Goal: Information Seeking & Learning: Find specific fact

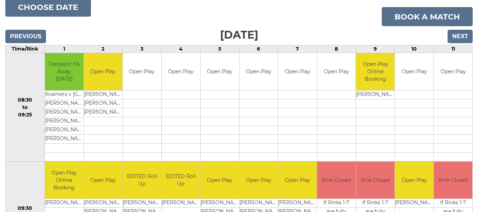
scroll to position [106, 0]
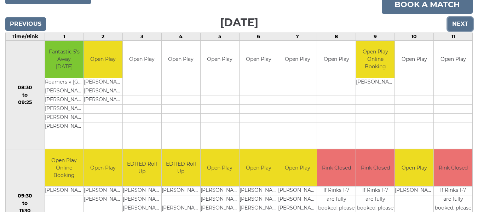
click at [455, 23] on input "Next" at bounding box center [460, 23] width 25 height 13
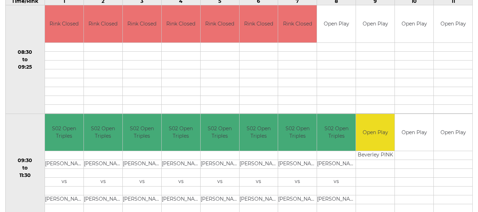
scroll to position [35, 0]
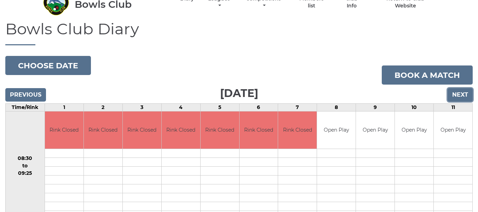
click at [458, 95] on input "Next" at bounding box center [460, 94] width 25 height 13
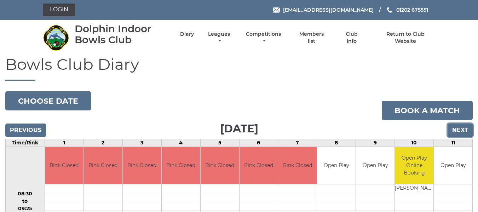
click at [456, 128] on input "Next" at bounding box center [460, 129] width 25 height 13
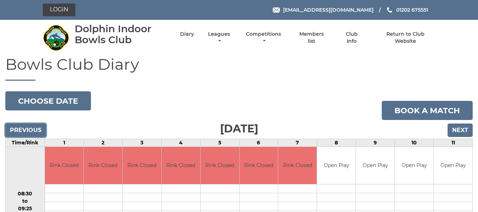
click at [29, 132] on input "Previous" at bounding box center [25, 129] width 41 height 13
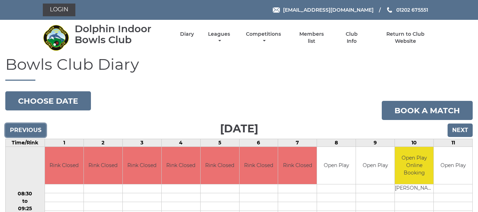
click at [25, 130] on input "Previous" at bounding box center [25, 129] width 41 height 13
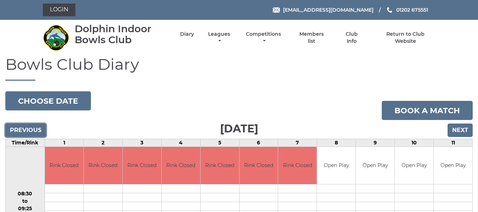
click at [25, 130] on input "Previous" at bounding box center [25, 129] width 41 height 13
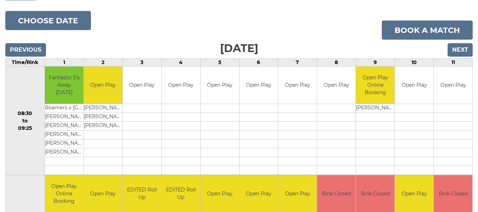
scroll to position [68, 0]
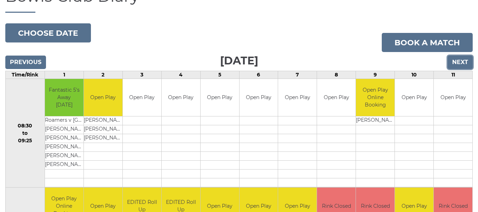
click at [460, 62] on input "Next" at bounding box center [460, 62] width 25 height 13
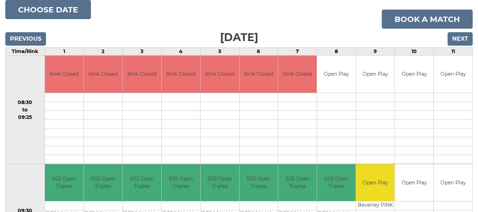
scroll to position [33, 0]
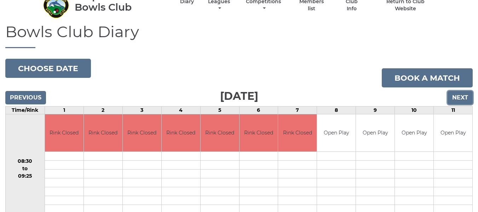
click at [458, 98] on input "Next" at bounding box center [460, 97] width 25 height 13
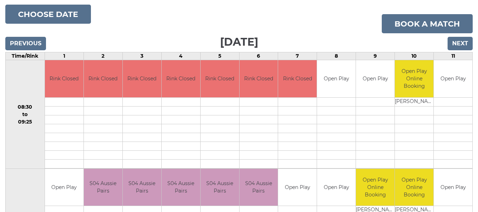
scroll to position [33, 0]
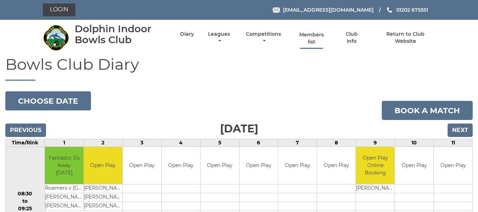
click at [312, 34] on link "Members list" at bounding box center [311, 38] width 33 height 14
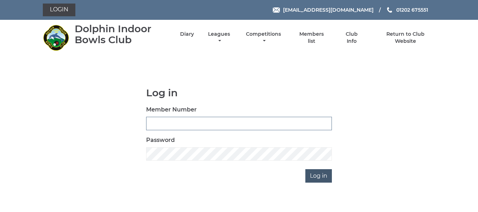
type input "2644"
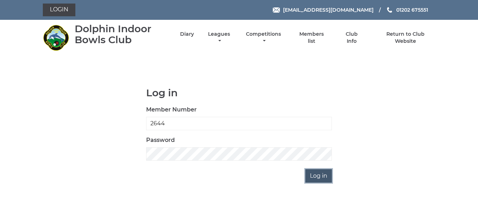
click at [315, 178] on input "Log in" at bounding box center [318, 175] width 27 height 13
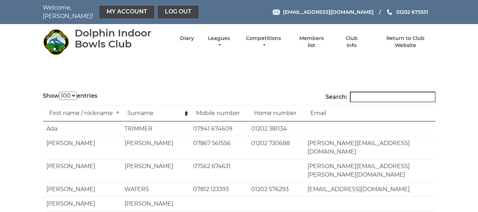
select select "100"
click at [362, 92] on input "Search:" at bounding box center [393, 97] width 86 height 11
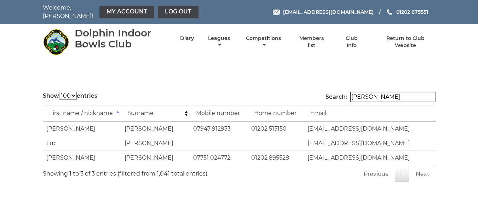
type input "jaso"
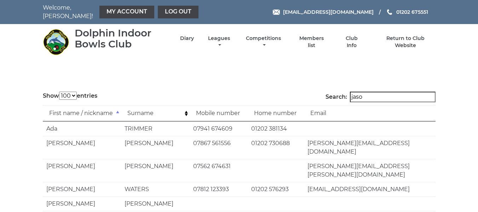
select select "100"
drag, startPoint x: 370, startPoint y: 92, endPoint x: 356, endPoint y: 93, distance: 14.2
click at [356, 93] on label "Search: jaso" at bounding box center [381, 97] width 110 height 11
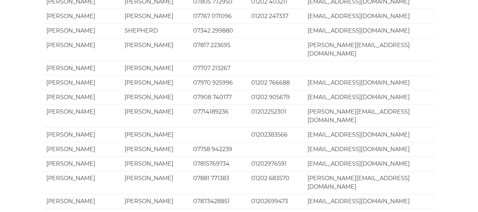
scroll to position [35, 0]
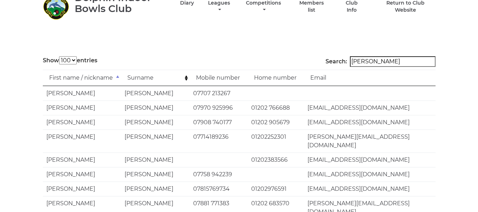
type input "[PERSON_NAME]"
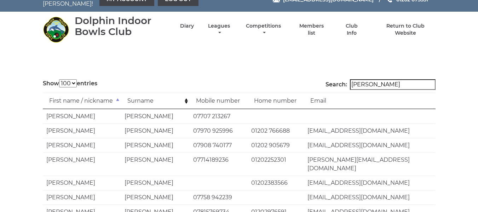
scroll to position [0, 0]
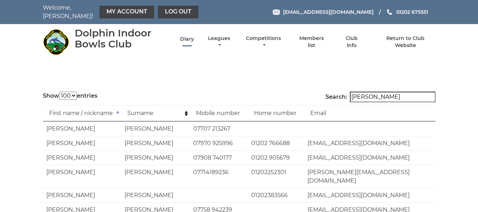
click at [185, 36] on link "Diary" at bounding box center [187, 39] width 14 height 7
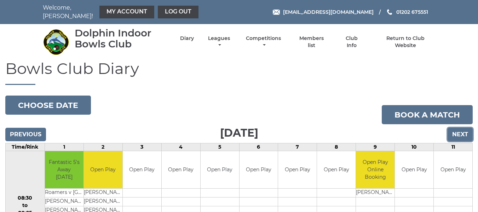
click at [466, 130] on input "Next" at bounding box center [460, 134] width 25 height 13
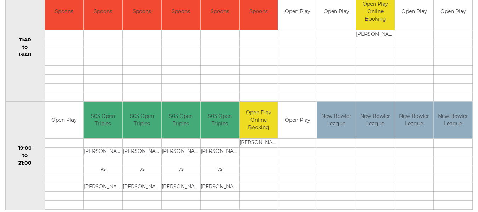
scroll to position [386, 0]
